Goal: Transaction & Acquisition: Obtain resource

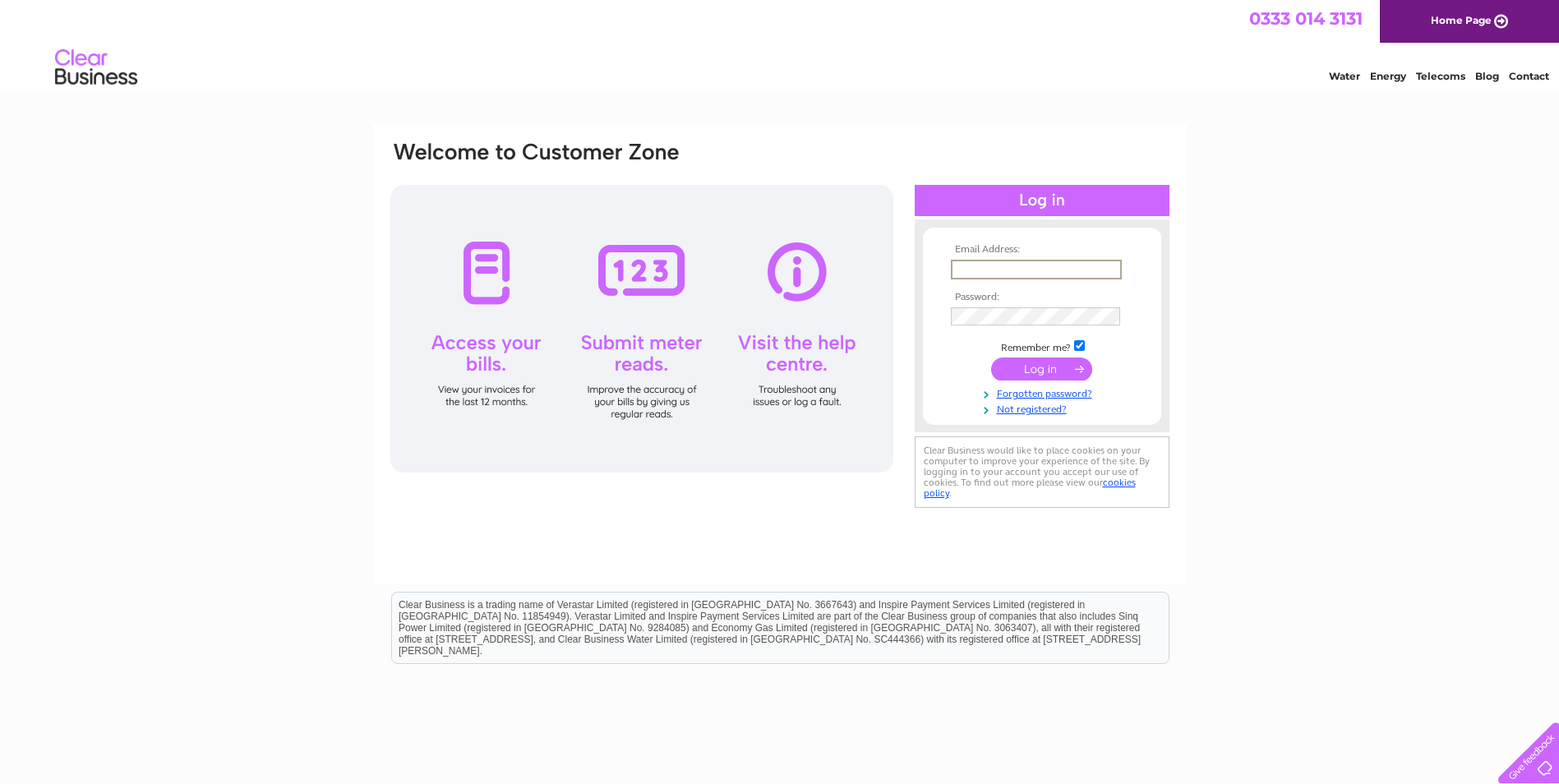
click at [972, 260] on input "text" at bounding box center [1036, 269] width 171 height 19
type input "j.marshall234@btinternet.com"
click at [1056, 359] on input "submit" at bounding box center [1041, 367] width 101 height 23
click at [1078, 338] on input "checkbox" at bounding box center [1079, 343] width 11 height 11
checkbox input "false"
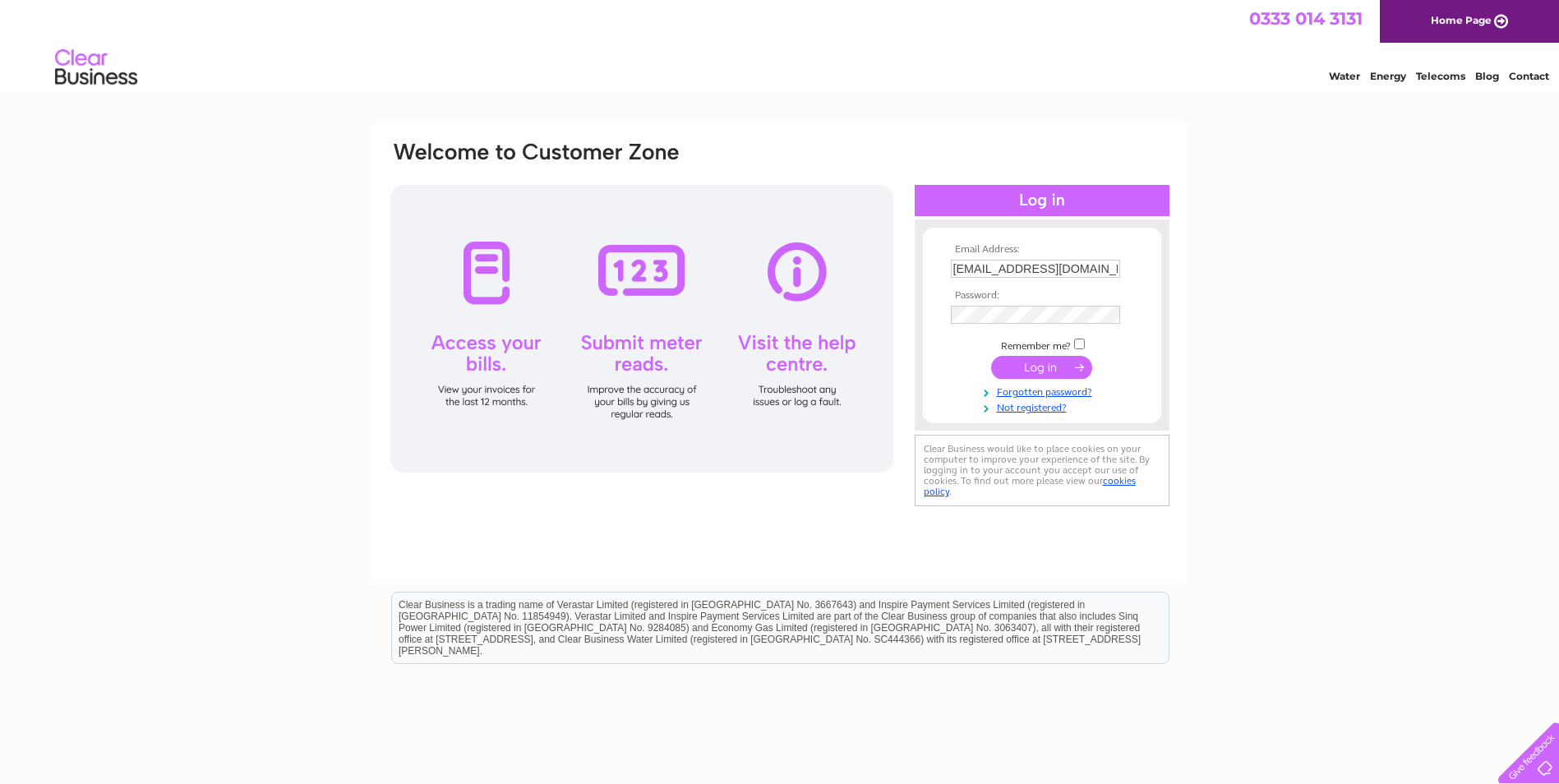
click at [1064, 373] on input "submit" at bounding box center [1041, 367] width 101 height 23
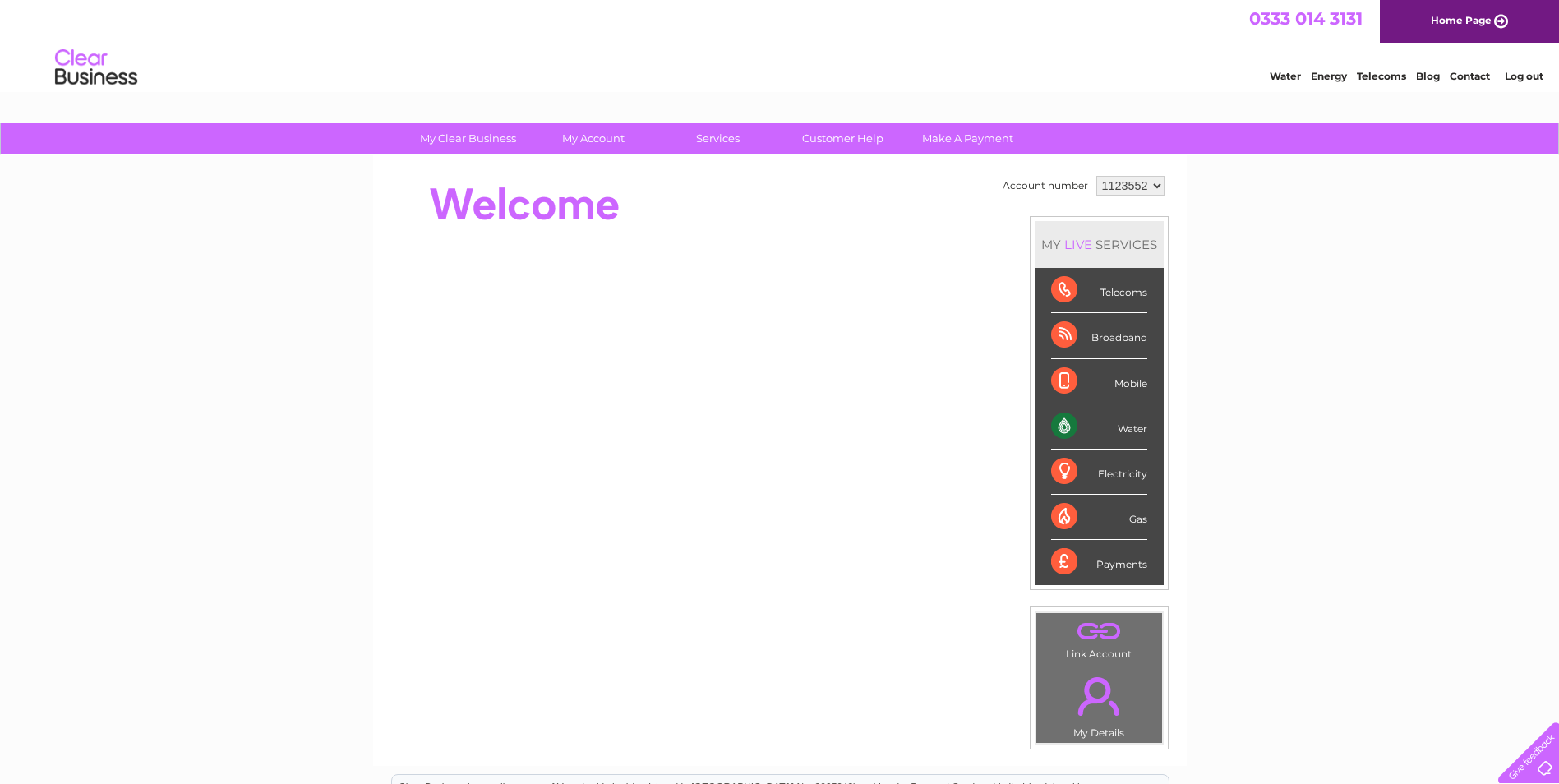
click at [1068, 427] on div "Water" at bounding box center [1099, 426] width 96 height 45
click at [1056, 418] on div "Water" at bounding box center [1099, 426] width 96 height 45
click at [1128, 426] on div "Water" at bounding box center [1099, 426] width 96 height 45
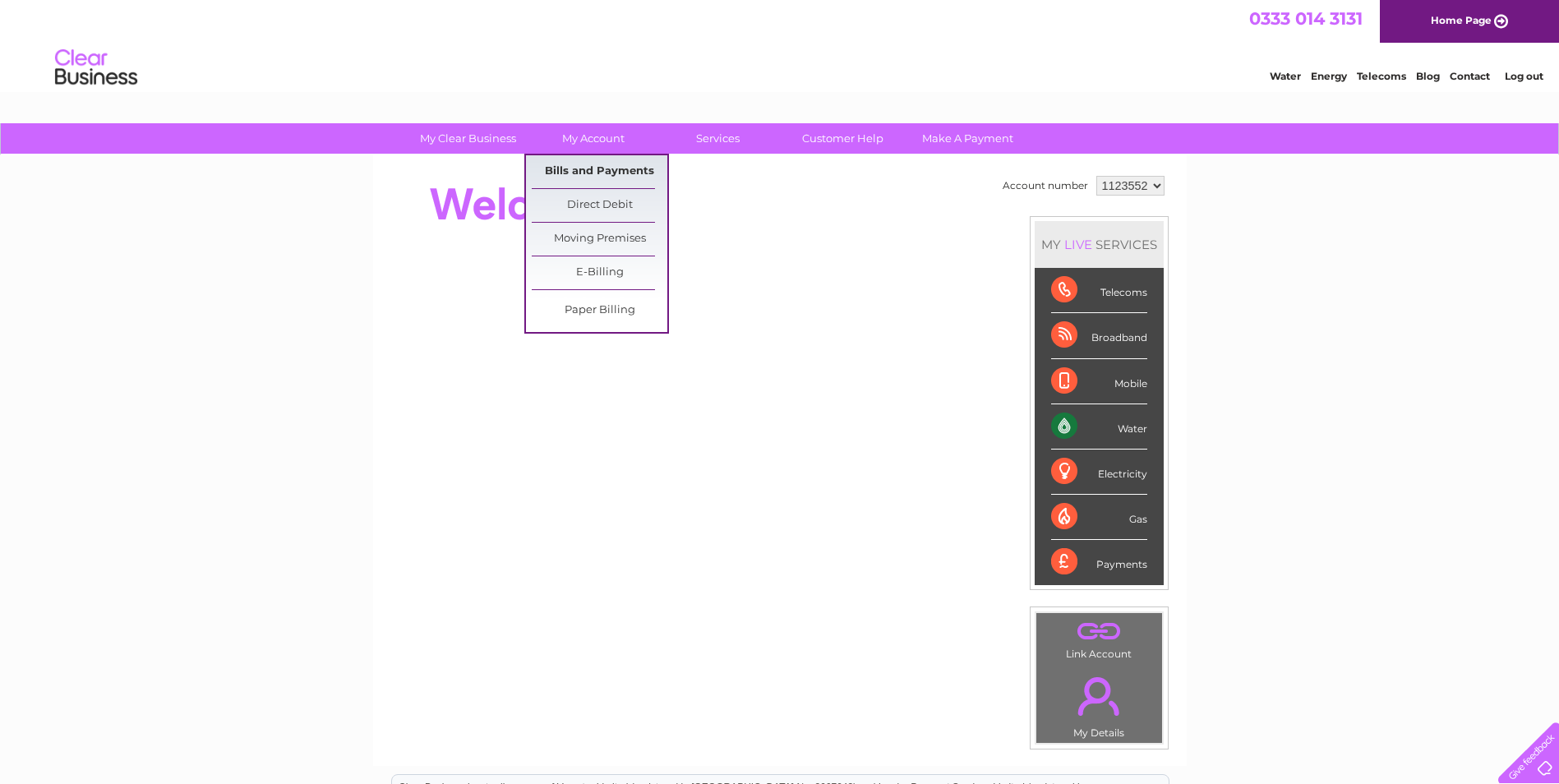
click at [629, 173] on link "Bills and Payments" at bounding box center [600, 171] width 136 height 33
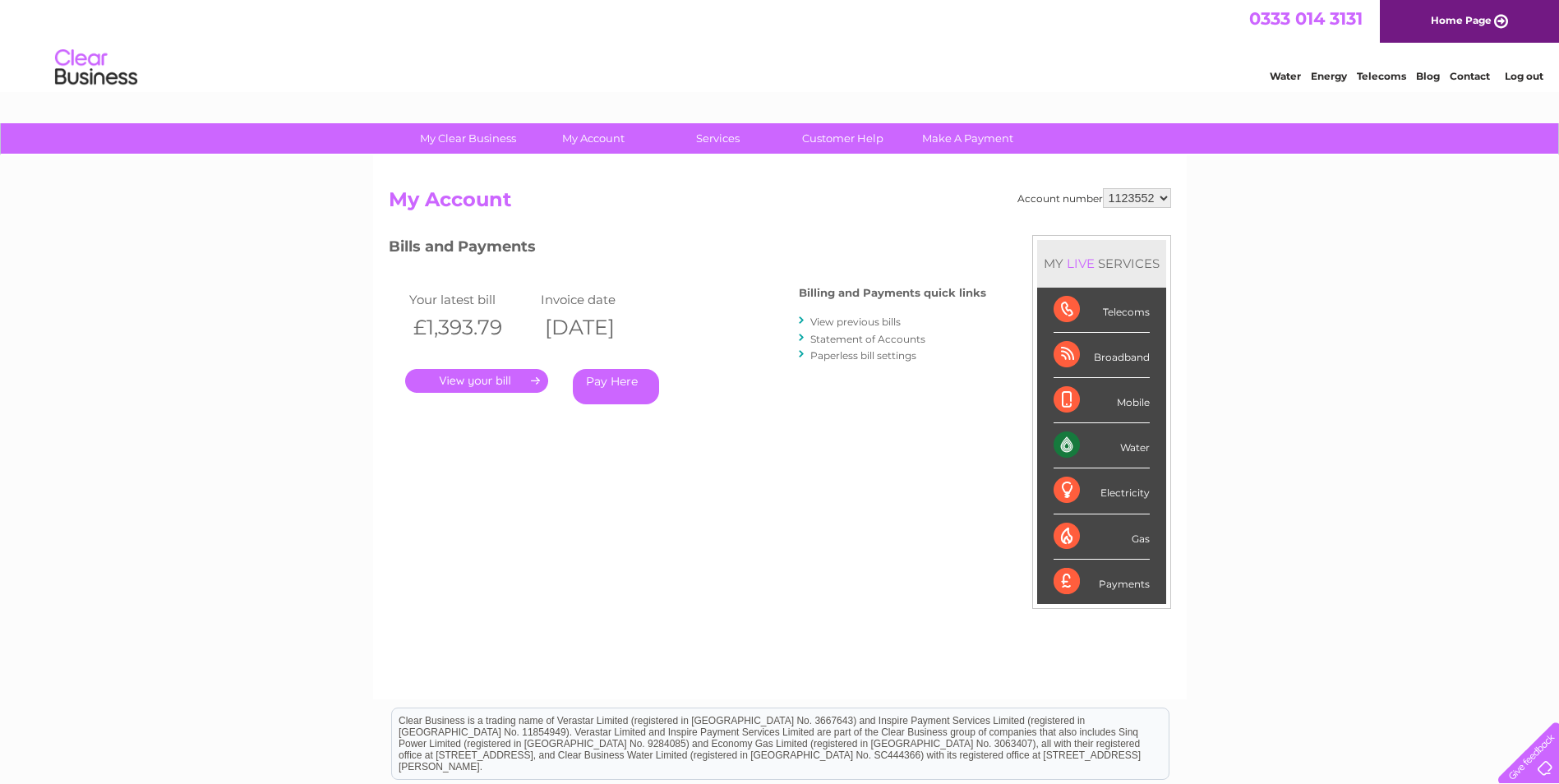
click at [509, 381] on link "." at bounding box center [477, 381] width 143 height 24
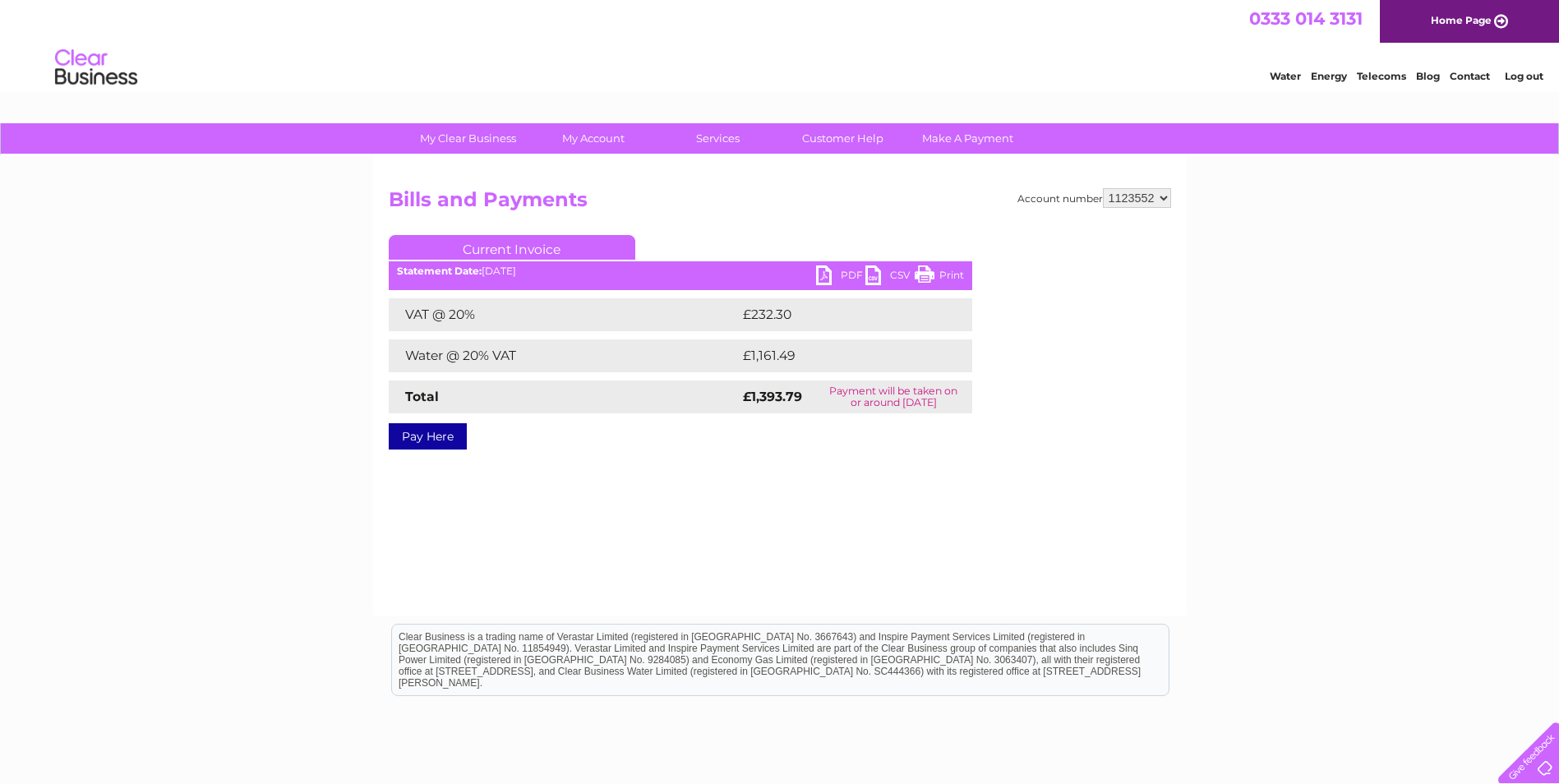
click at [829, 272] on link "PDF" at bounding box center [841, 277] width 49 height 24
